Goal: Task Accomplishment & Management: Manage account settings

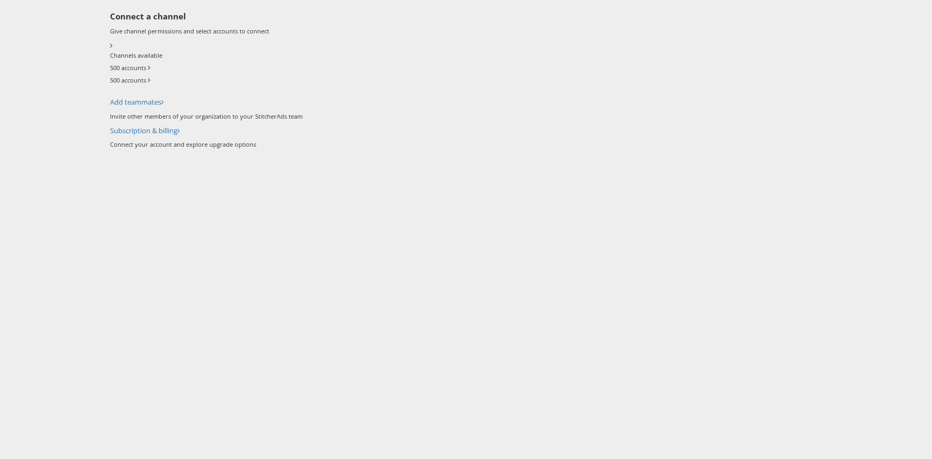
click at [110, 72] on icon at bounding box center [110, 68] width 0 height 10
click at [306, 22] on h6 "Connect a channel" at bounding box center [517, 16] width 814 height 11
click at [110, 69] on icon at bounding box center [110, 68] width 0 height 10
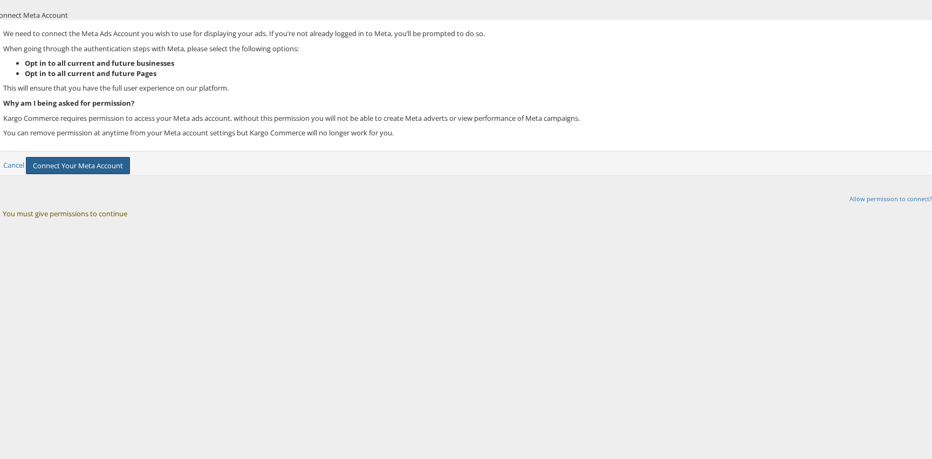
click at [130, 175] on button "Connect Your Meta Account" at bounding box center [78, 166] width 104 height 18
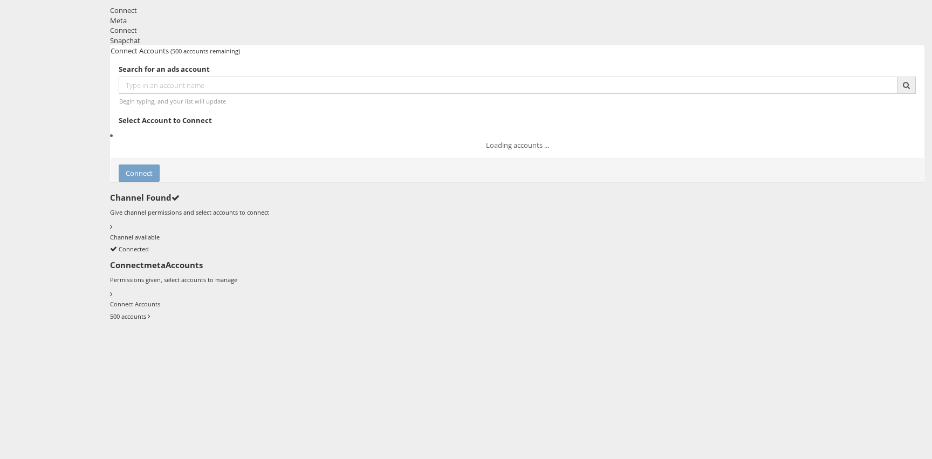
click at [250, 46] on div "Snapchat" at bounding box center [517, 41] width 814 height 10
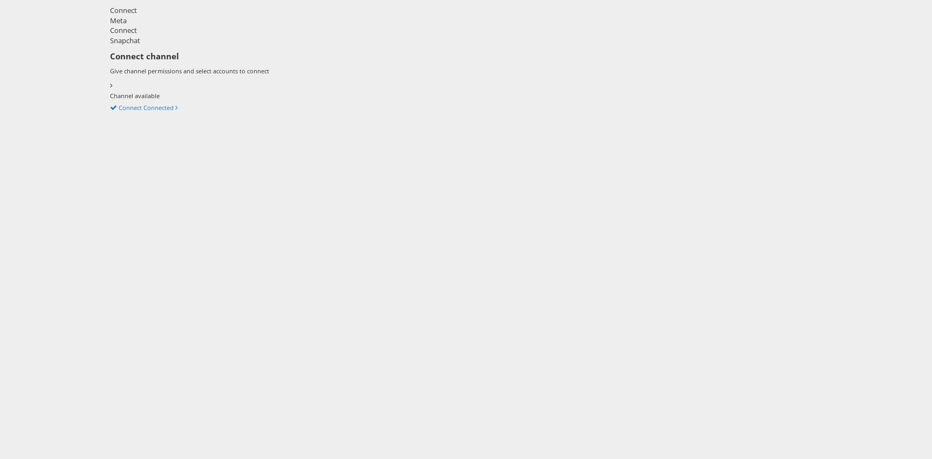
click at [162, 26] on div "Meta" at bounding box center [517, 21] width 814 height 10
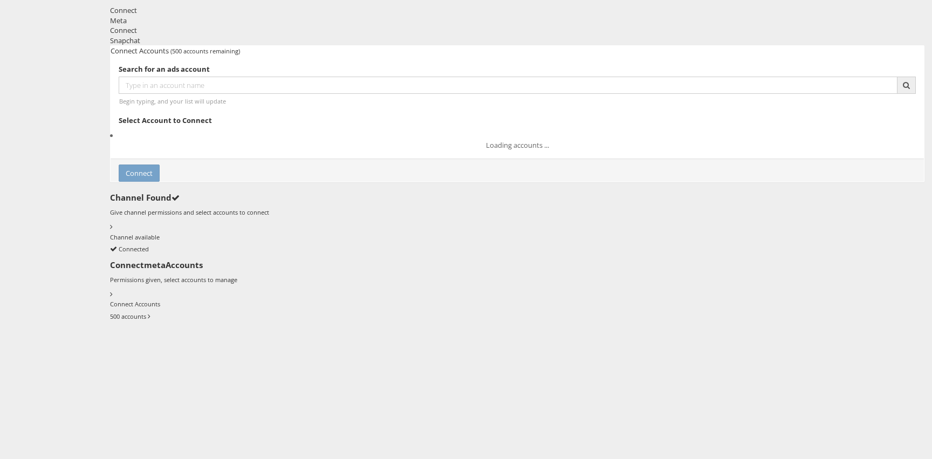
click at [110, 311] on icon at bounding box center [110, 316] width 0 height 10
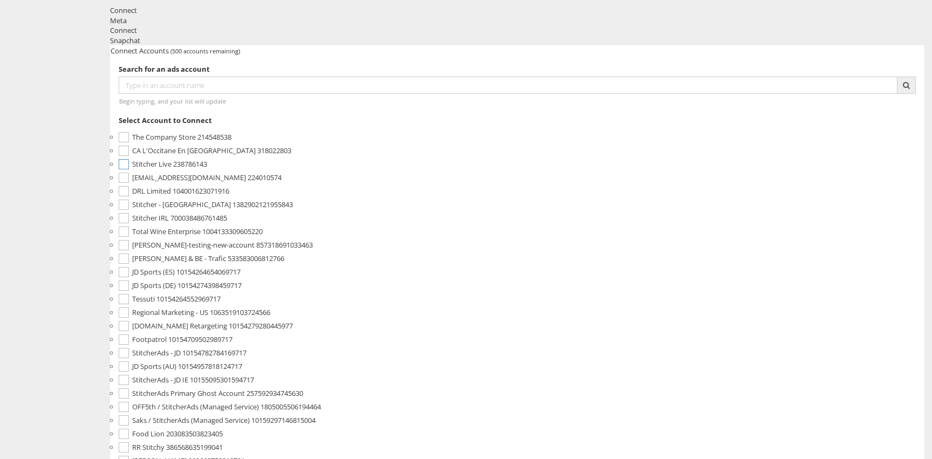
click at [172, 169] on span "Stitcher Live" at bounding box center [151, 164] width 39 height 10
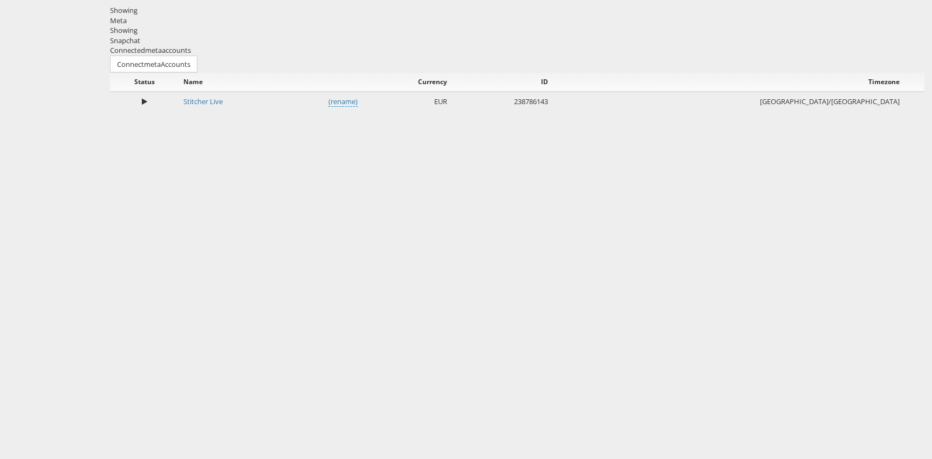
click at [252, 46] on div "Snapchat" at bounding box center [517, 41] width 814 height 10
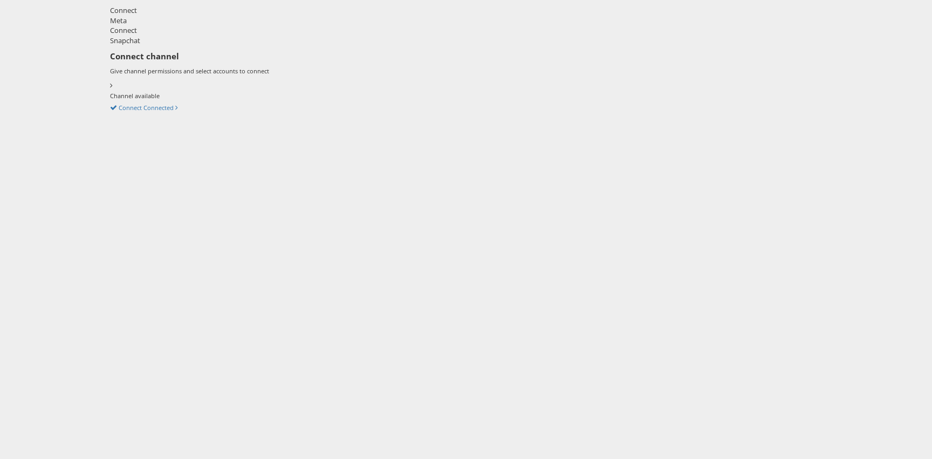
click at [166, 26] on div "Meta" at bounding box center [517, 21] width 814 height 10
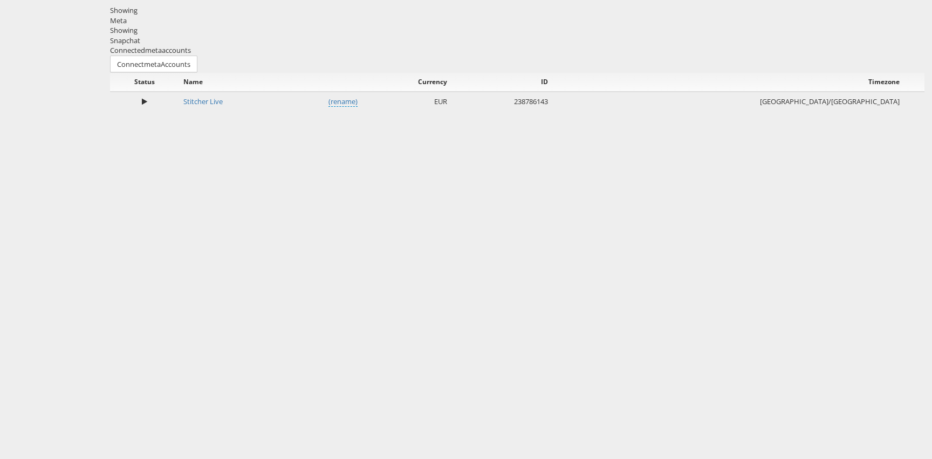
click at [225, 46] on div "Snapchat" at bounding box center [517, 41] width 814 height 10
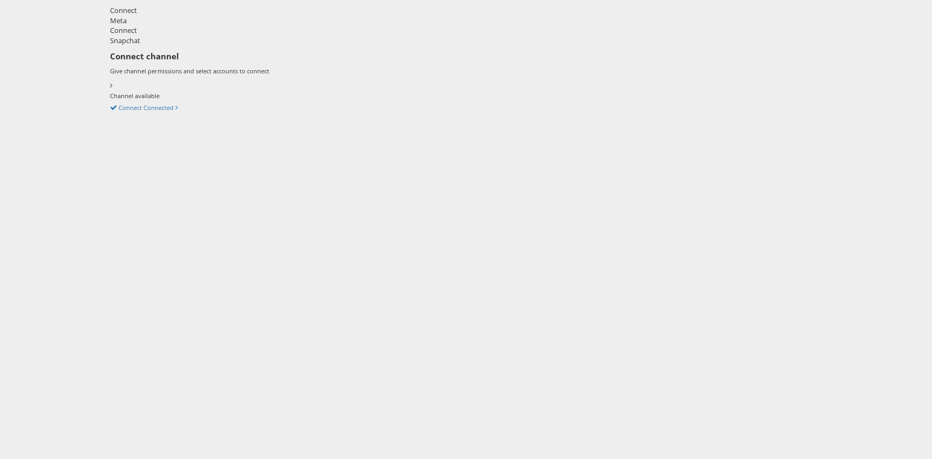
click at [178, 26] on div "Meta" at bounding box center [517, 21] width 814 height 10
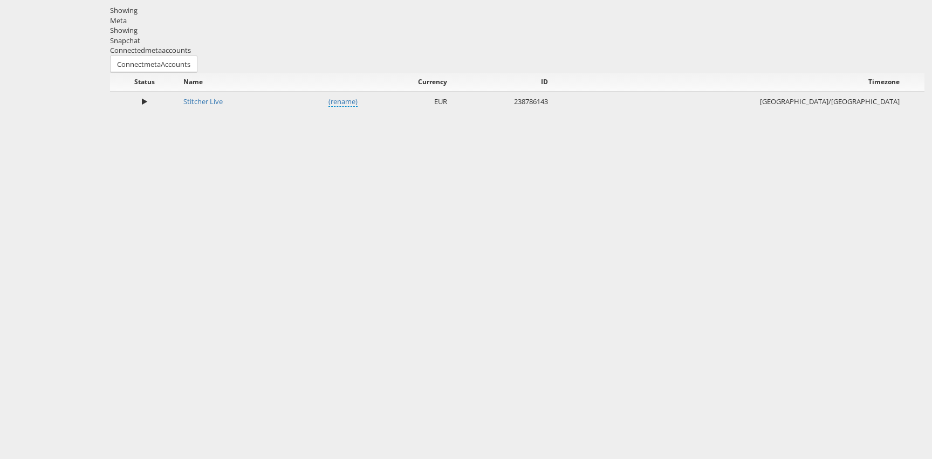
click at [256, 46] on div "Snapchat" at bounding box center [517, 41] width 814 height 10
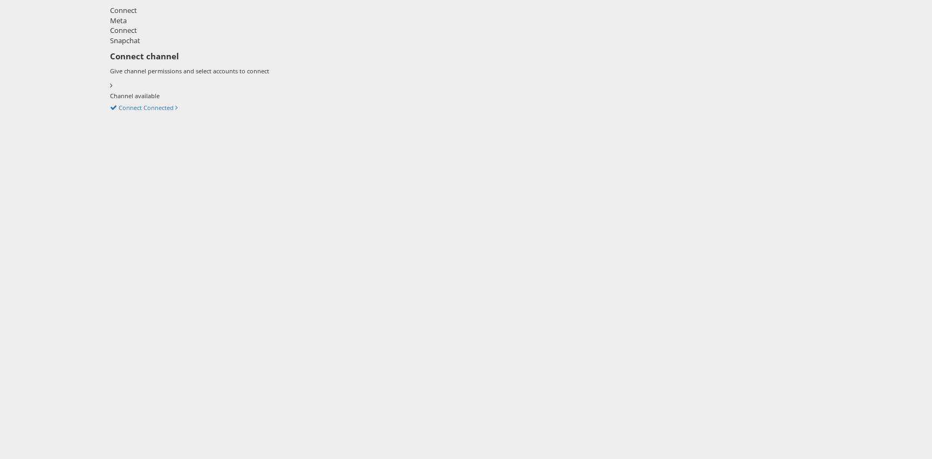
click at [165, 26] on div "Meta" at bounding box center [517, 21] width 814 height 10
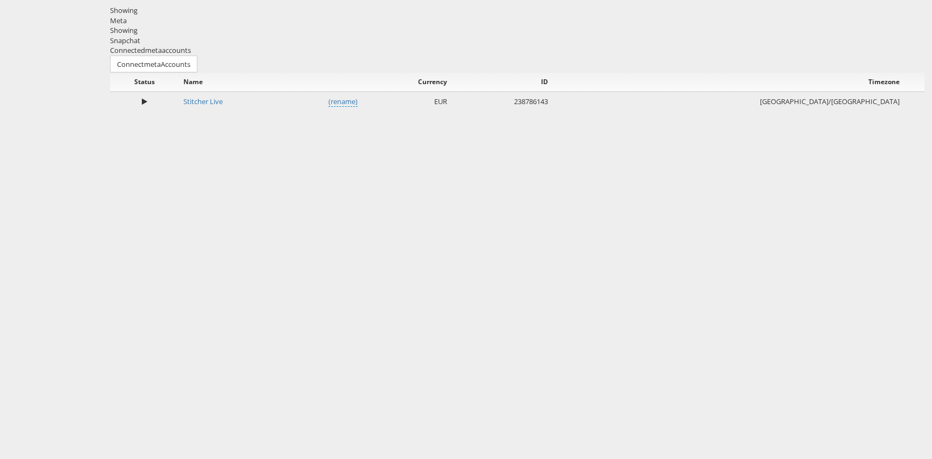
click at [793, 73] on div "Connected meta accounts Connect meta Accounts" at bounding box center [517, 59] width 814 height 28
click at [895, 0] on div at bounding box center [517, 0] width 830 height 0
click at [410, 45] on div "Showing Meta Showing [GEOGRAPHIC_DATA]" at bounding box center [517, 25] width 814 height 40
click at [905, 0] on div at bounding box center [517, 0] width 830 height 0
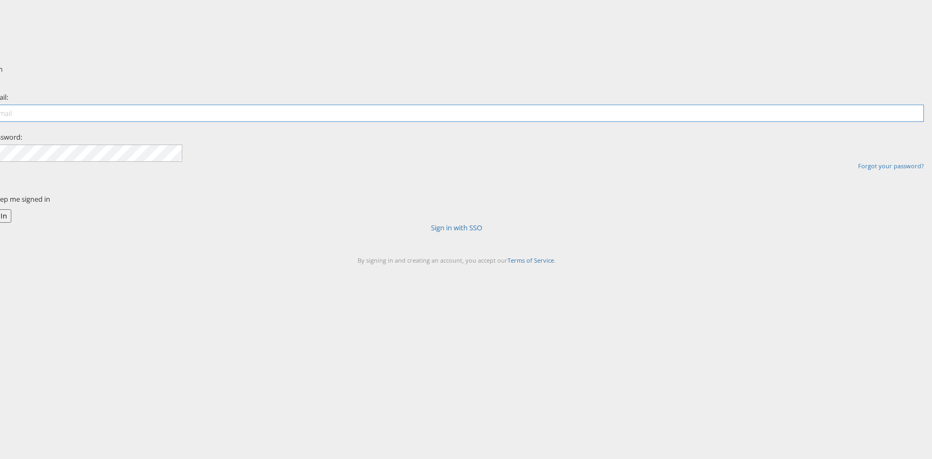
click at [443, 122] on input "email" at bounding box center [456, 113] width 935 height 17
type input "robert.ryan@kargo.com"
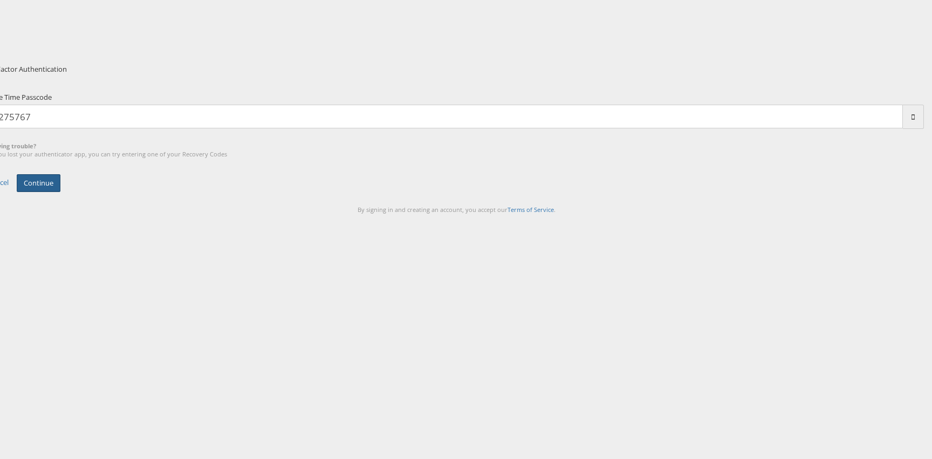
type input "275767"
click at [60, 192] on button "Continue" at bounding box center [39, 183] width 44 height 18
